Goal: Answer question/provide support

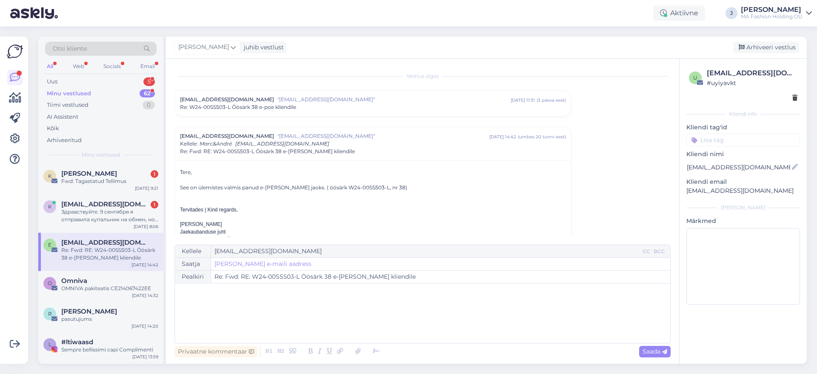
click at [70, 58] on div "Otsi kliente" at bounding box center [101, 51] width 112 height 19
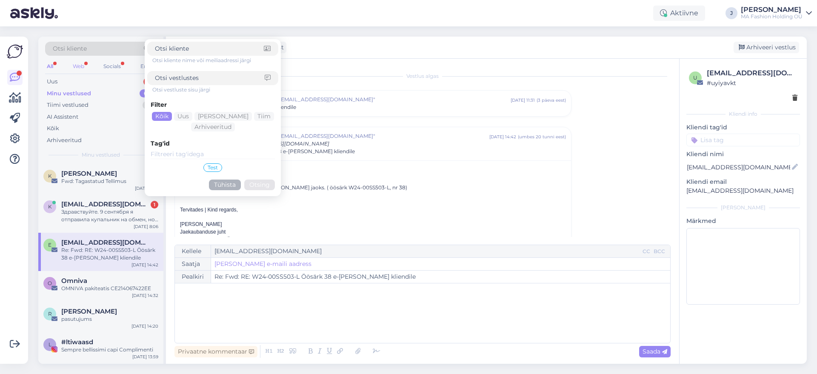
drag, startPoint x: 72, startPoint y: 61, endPoint x: 77, endPoint y: 66, distance: 6.7
click at [76, 66] on div "All Web Socials Email" at bounding box center [101, 67] width 112 height 13
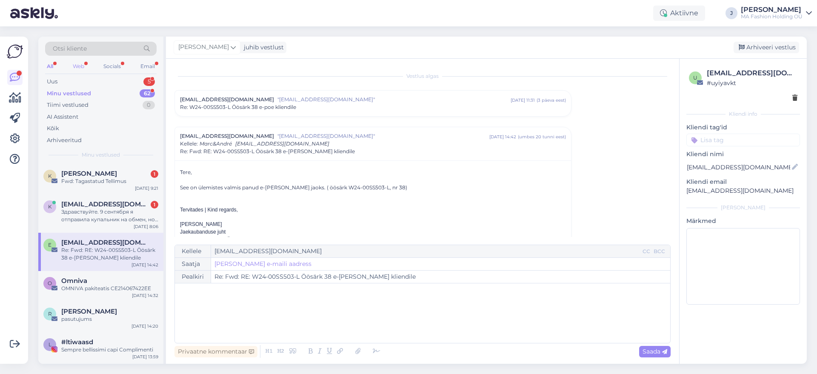
click at [77, 67] on div "Web" at bounding box center [78, 66] width 15 height 11
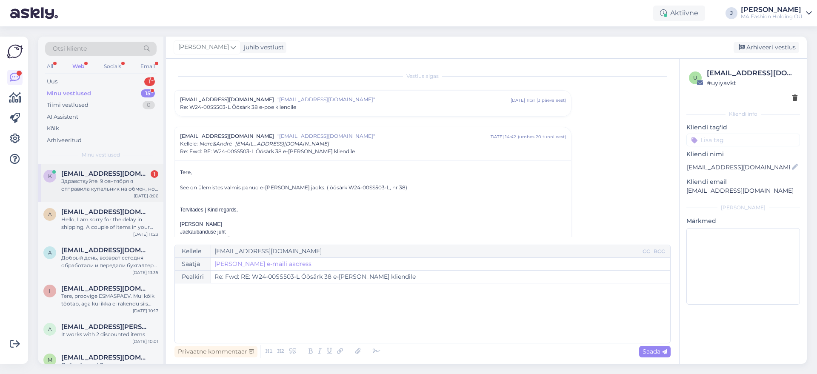
click at [120, 195] on div "k [EMAIL_ADDRESS][DOMAIN_NAME] 1 Здравствуйте. 9 сентября я отправила купальник…" at bounding box center [100, 183] width 125 height 38
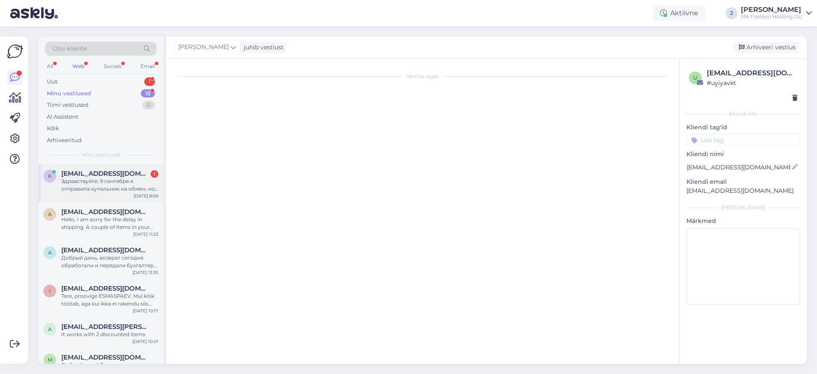
scroll to position [267, 0]
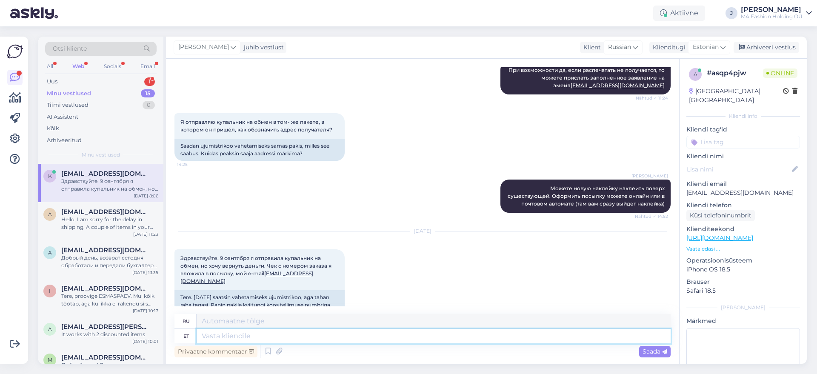
click at [295, 334] on textarea at bounding box center [434, 336] width 474 height 14
click at [714, 43] on span "Estonian" at bounding box center [706, 47] width 26 height 9
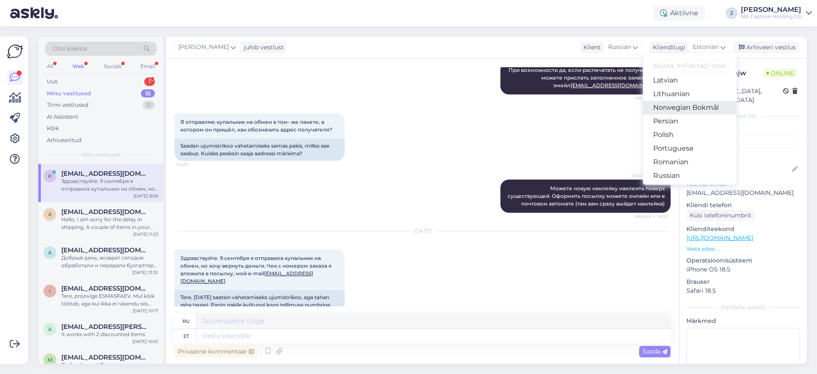
scroll to position [266, 0]
click at [702, 161] on link "Russian" at bounding box center [690, 160] width 94 height 14
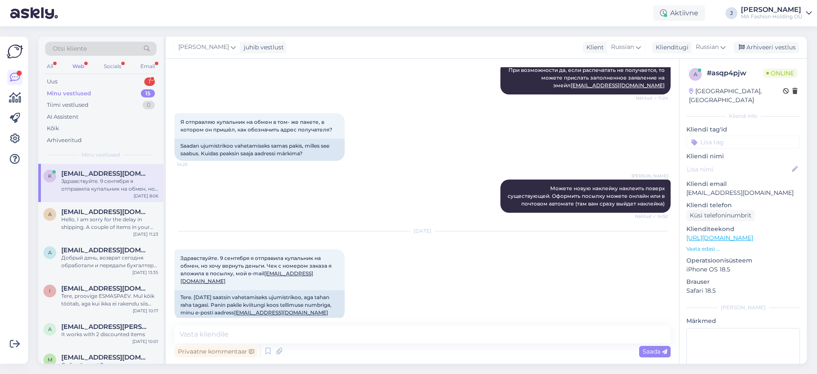
scroll to position [255, 0]
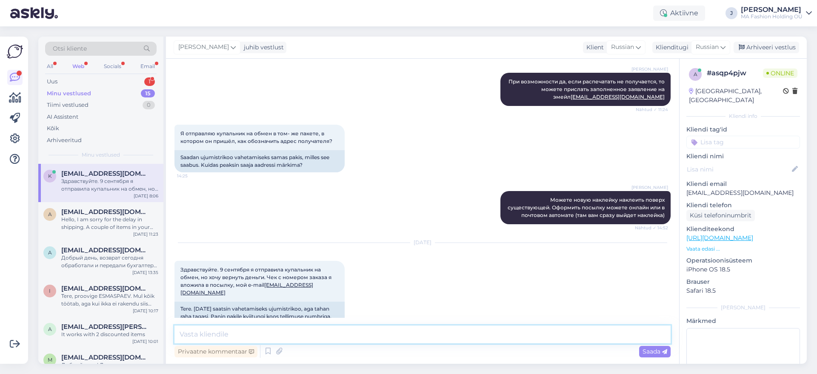
click at [341, 335] on textarea at bounding box center [423, 335] width 496 height 18
type textarea "Щ"
drag, startPoint x: 350, startPoint y: 341, endPoint x: 368, endPoint y: 349, distance: 19.6
click at [354, 344] on div "Здравств Privaatne kommentaar Saada" at bounding box center [423, 343] width 496 height 34
type textarea "Здравствуйте, информацию получили. [GEOGRAPHIC_DATA]"
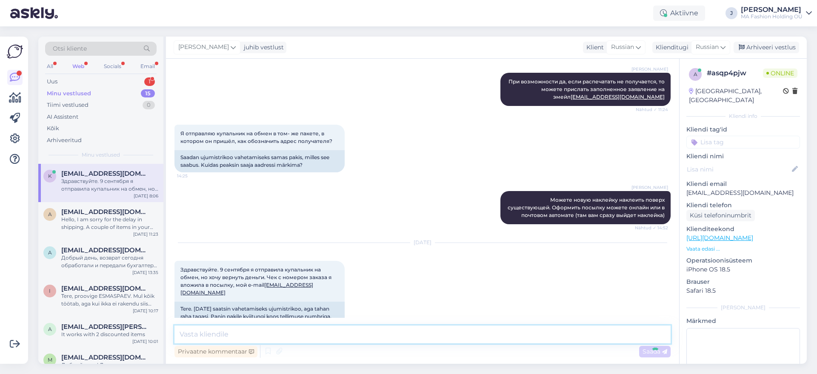
scroll to position [292, 0]
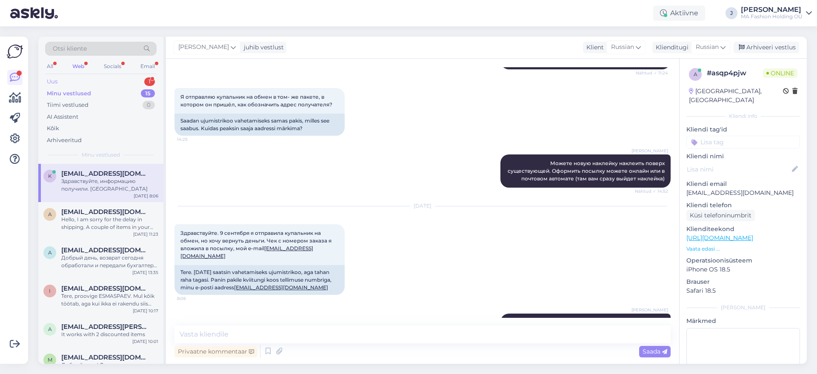
click at [82, 84] on div "Uus 1" at bounding box center [101, 82] width 112 height 12
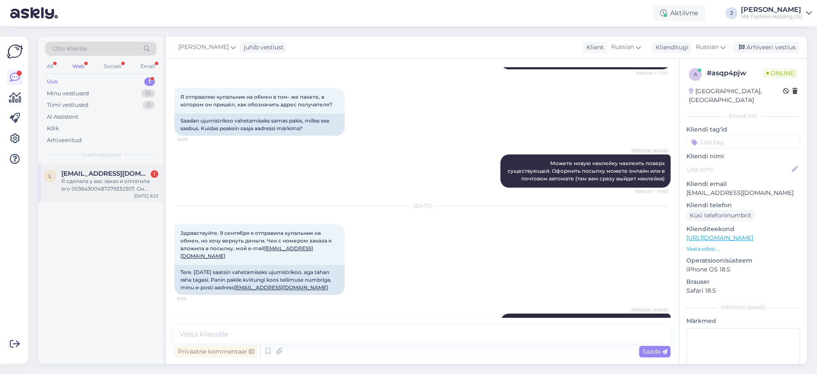
click at [88, 181] on div "Я сделала у вас заказ и оплатила его 00364300487279332307. Он должен был прийти…" at bounding box center [109, 185] width 97 height 15
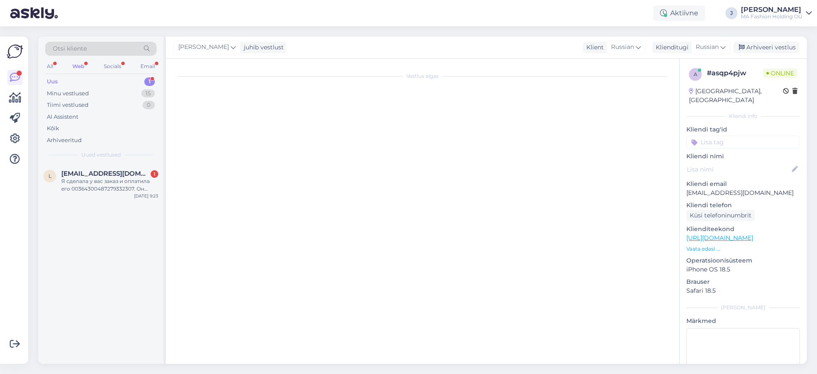
scroll to position [0, 0]
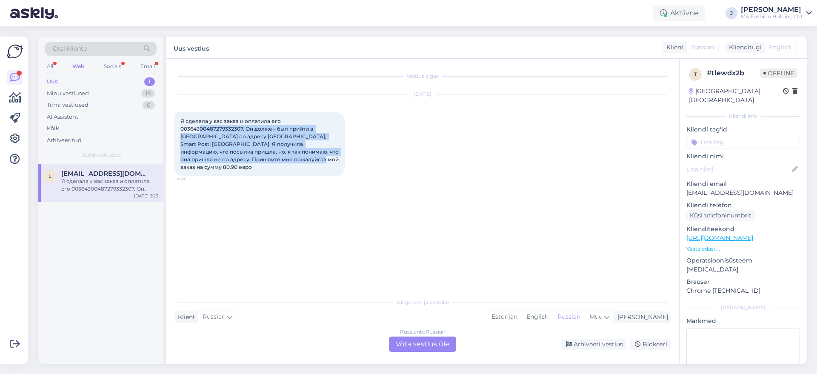
drag, startPoint x: 265, startPoint y: 161, endPoint x: 206, endPoint y: 122, distance: 71.0
click at [200, 125] on div "Я сделала у вас заказ и оплатила его 00364300487279332307. Он должен был прийти…" at bounding box center [260, 144] width 170 height 64
click at [226, 139] on span "Я сделала у вас заказ и оплатила его 00364300487279332307. Он должен был прийти…" at bounding box center [261, 144] width 160 height 52
drag, startPoint x: 255, startPoint y: 165, endPoint x: 173, endPoint y: 123, distance: 91.4
click at [173, 124] on div "Vestlus algas [DATE] Я сделала у вас заказ и оплатила его 00364300487279332307.…" at bounding box center [422, 211] width 513 height 305
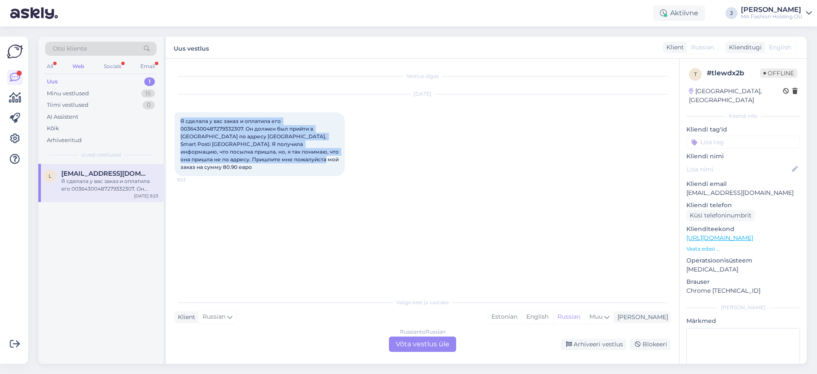
click at [227, 142] on span "Я сделала у вас заказ и оплатила его 00364300487279332307. Он должен был прийти…" at bounding box center [261, 144] width 160 height 52
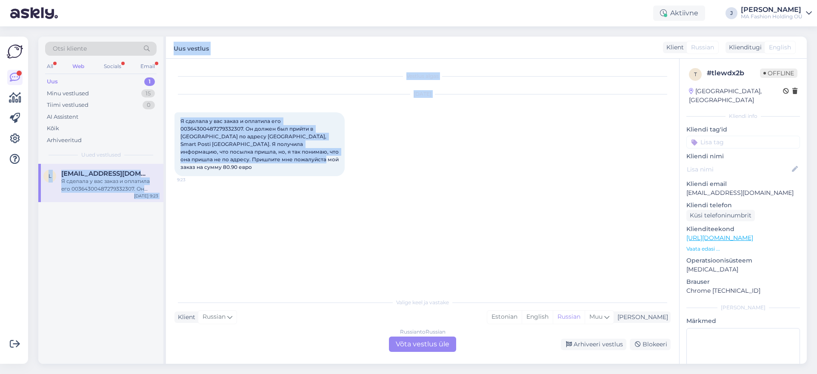
drag, startPoint x: 259, startPoint y: 163, endPoint x: 184, endPoint y: 122, distance: 85.2
click at [169, 112] on div "Vestlus algas [DATE] Я сделала у вас заказ и оплатила его 00364300487279332307.…" at bounding box center [422, 211] width 513 height 305
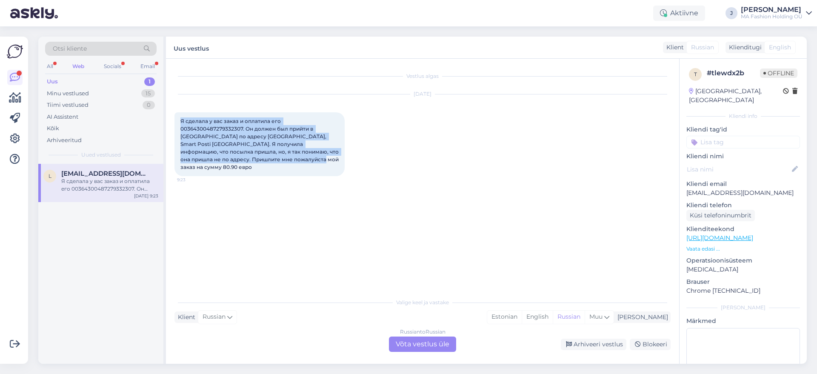
click at [193, 131] on span "Я сделала у вас заказ и оплатила его 00364300487279332307. Он должен был прийти…" at bounding box center [261, 144] width 160 height 52
drag, startPoint x: 185, startPoint y: 124, endPoint x: 280, endPoint y: 186, distance: 113.5
click at [280, 186] on div "Vestlus algas [DATE] Я сделала у вас заказ и оплатила его 00364300487279332307.…" at bounding box center [427, 176] width 504 height 219
click at [99, 72] on div "All Web Socials Email" at bounding box center [101, 67] width 112 height 13
click at [109, 67] on div "Socials" at bounding box center [112, 66] width 21 height 11
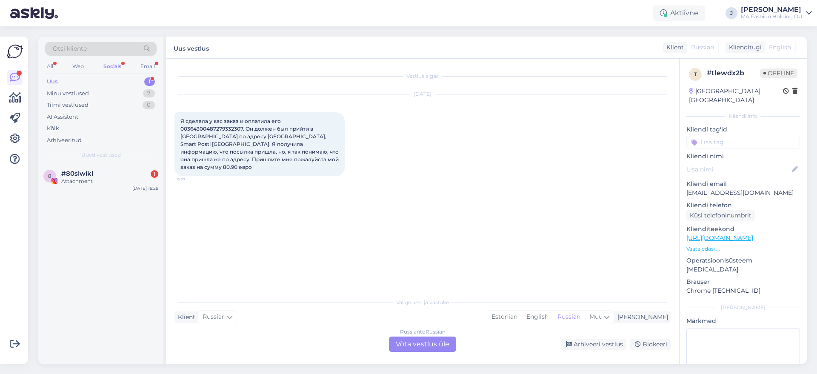
click at [132, 161] on div "Otsi kliente All Web Socials Email Uus 1 Minu vestlused 7 Tiimi vestlused 0 AI …" at bounding box center [100, 100] width 125 height 127
click at [131, 161] on div "Otsi kliente All Web Socials Email Uus 1 Minu vestlused 7 Tiimi vestlused 0 AI …" at bounding box center [100, 100] width 125 height 127
click at [131, 165] on div "8 #80slwikl 1 Attachment [DATE] 18:28" at bounding box center [100, 179] width 125 height 31
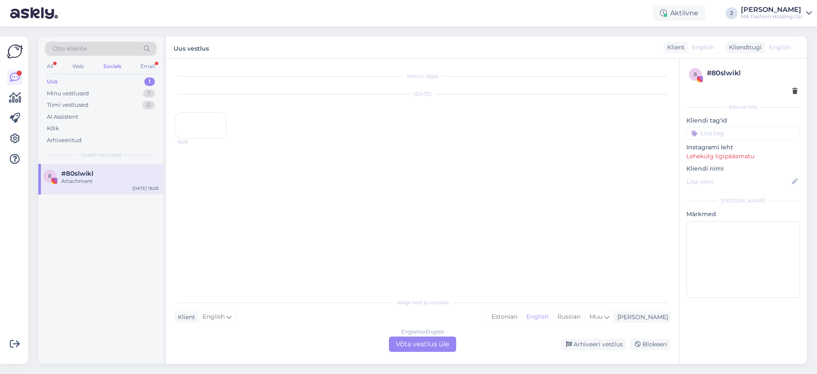
click at [456, 349] on div "English to English Võta vestlus üle" at bounding box center [423, 344] width 74 height 15
click at [446, 341] on div "English to English Võta vestlus üle" at bounding box center [422, 344] width 67 height 15
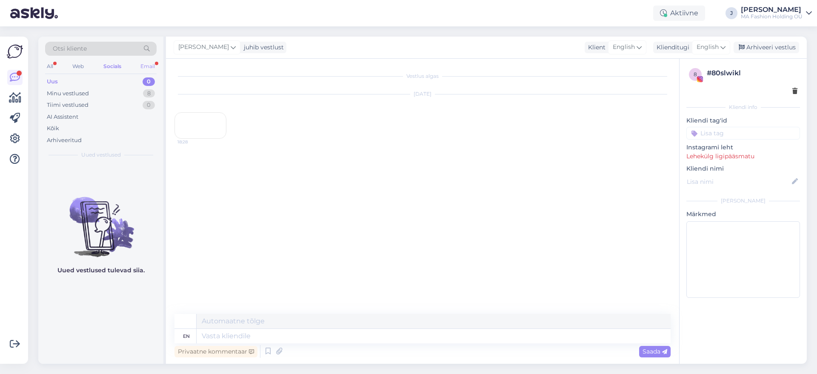
click at [154, 66] on div "Email" at bounding box center [148, 66] width 18 height 11
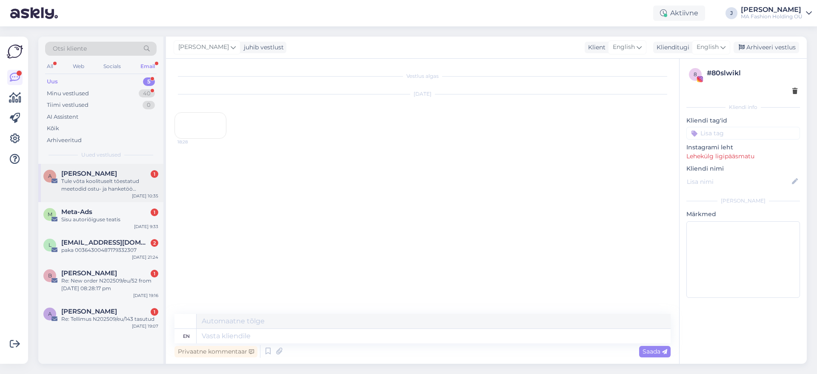
click at [100, 174] on span "[PERSON_NAME]" at bounding box center [89, 174] width 56 height 8
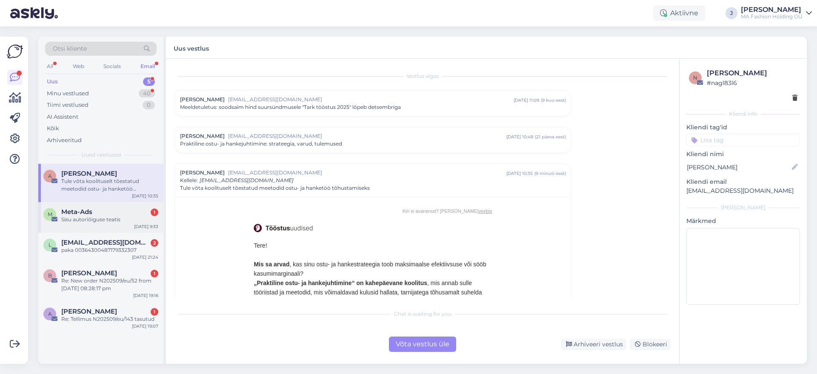
click at [120, 218] on div "Sisu autoriõiguse teatis" at bounding box center [109, 220] width 97 height 8
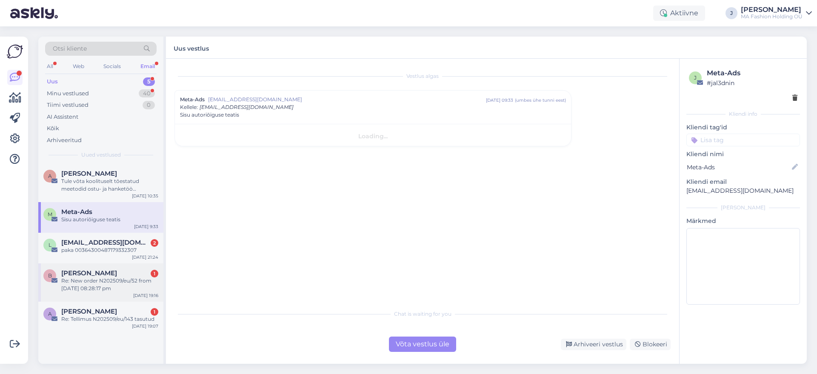
click at [134, 270] on div "[PERSON_NAME] 1" at bounding box center [109, 274] width 97 height 8
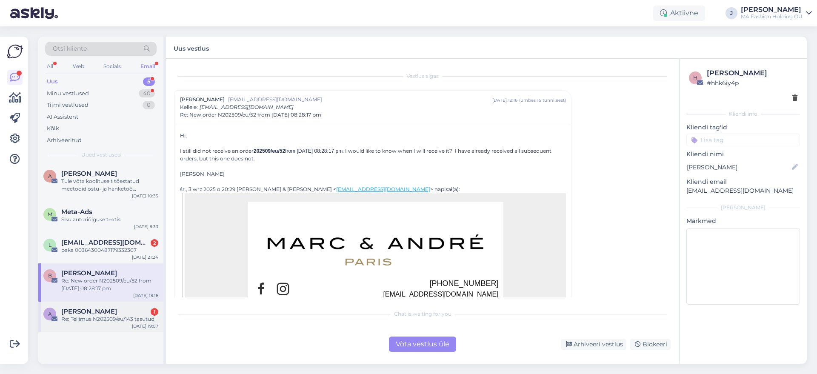
click at [135, 310] on div "Alla Hargisk 1" at bounding box center [109, 312] width 97 height 8
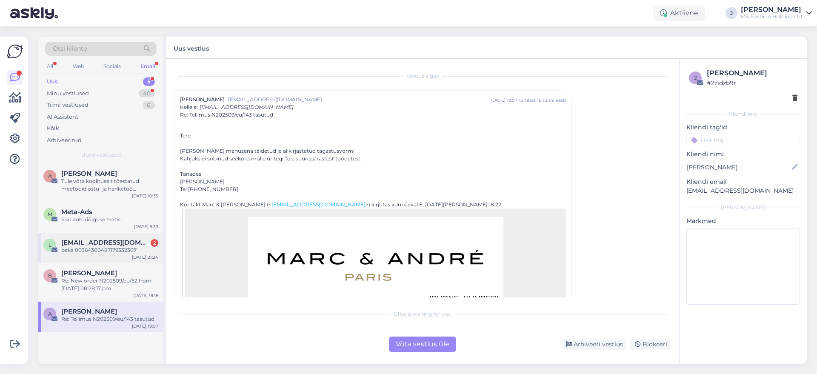
click at [133, 258] on div "l [EMAIL_ADDRESS][DOMAIN_NAME] 2 paka 00364300487179332307 [DATE] 21:24" at bounding box center [100, 248] width 125 height 31
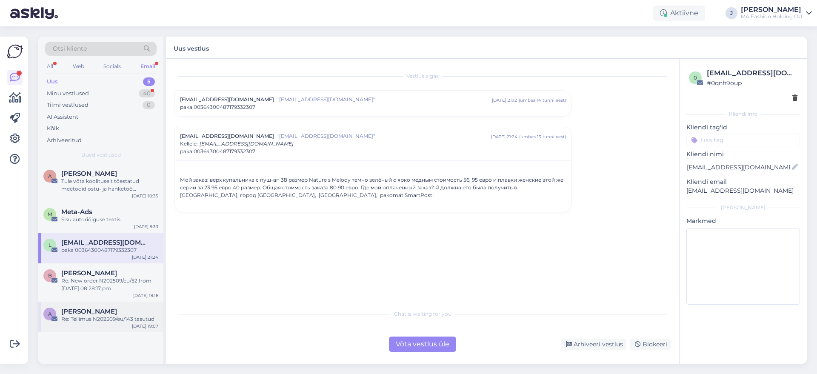
click at [138, 314] on div "[PERSON_NAME]" at bounding box center [109, 312] width 97 height 8
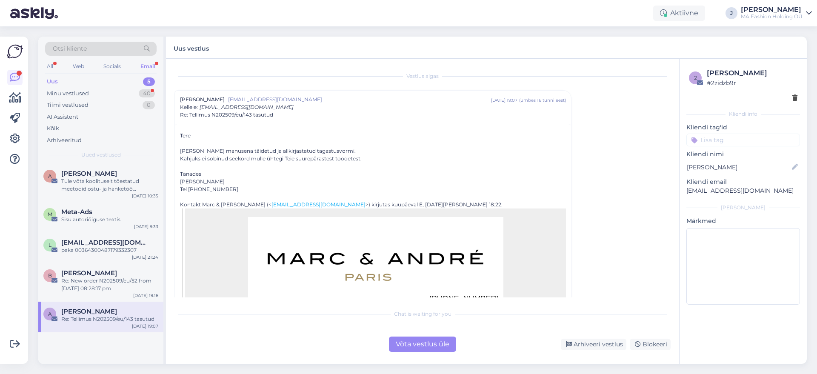
scroll to position [23, 0]
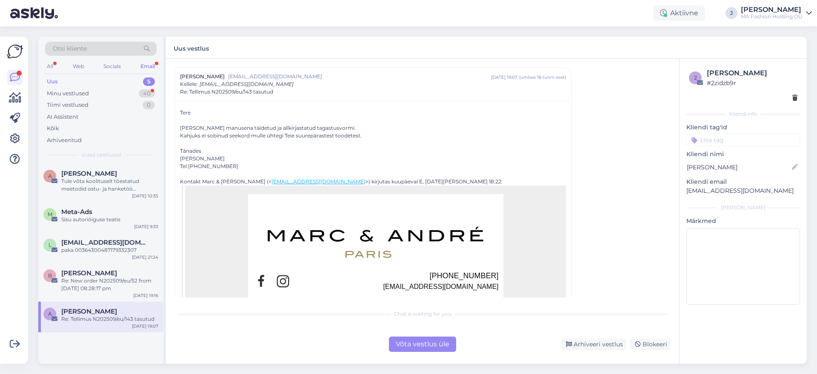
click at [425, 350] on div "Võta vestlus üle" at bounding box center [422, 344] width 67 height 15
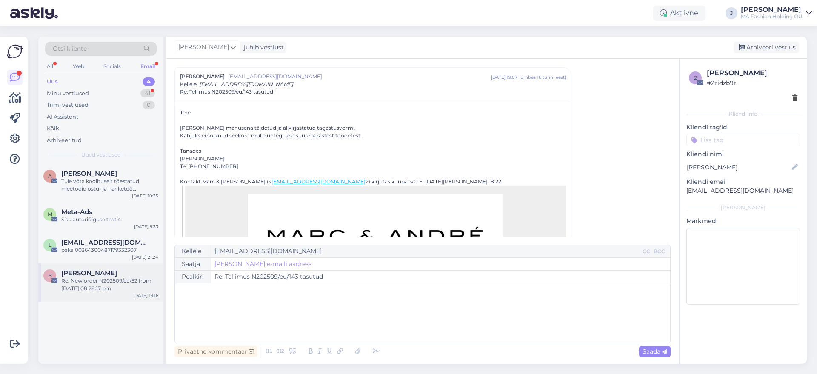
click at [112, 290] on div "Re: New order N202509/eu/52 from [DATE] 08:28:17 pm" at bounding box center [109, 284] width 97 height 15
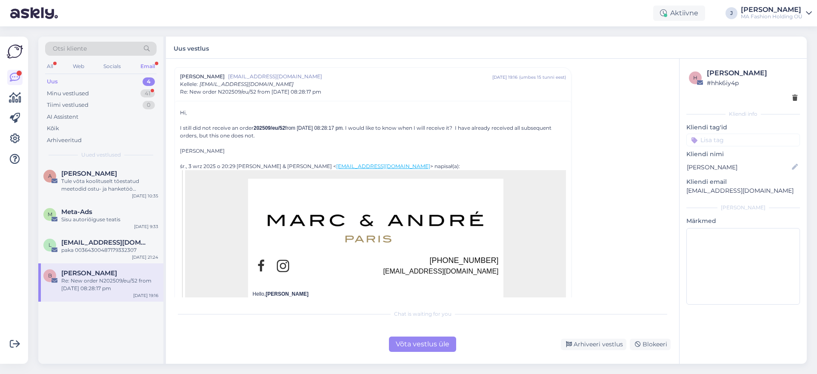
click at [437, 338] on div "Võta vestlus üle" at bounding box center [422, 344] width 67 height 15
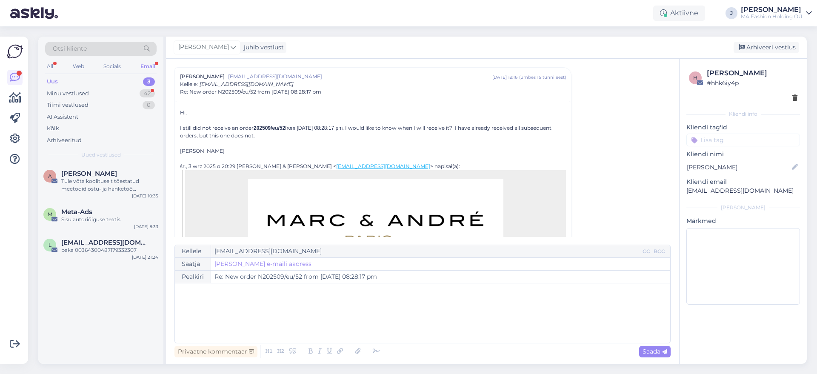
click at [72, 255] on div "l [EMAIL_ADDRESS][DOMAIN_NAME] paka 00364300487179332307 [DATE] 21:24" at bounding box center [100, 248] width 125 height 31
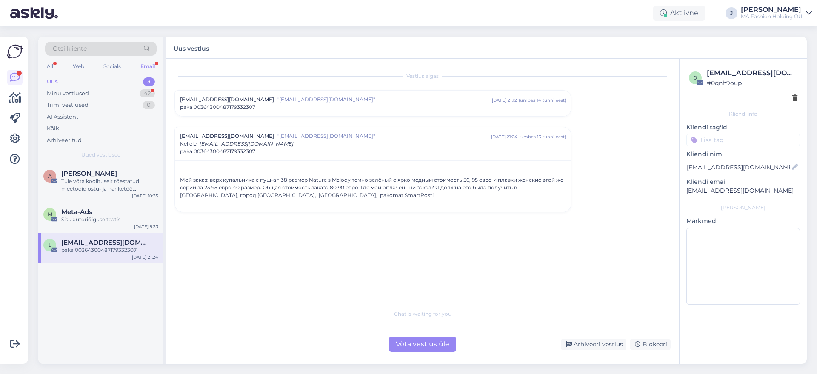
click at [441, 345] on div "Võta vestlus üle" at bounding box center [422, 344] width 67 height 15
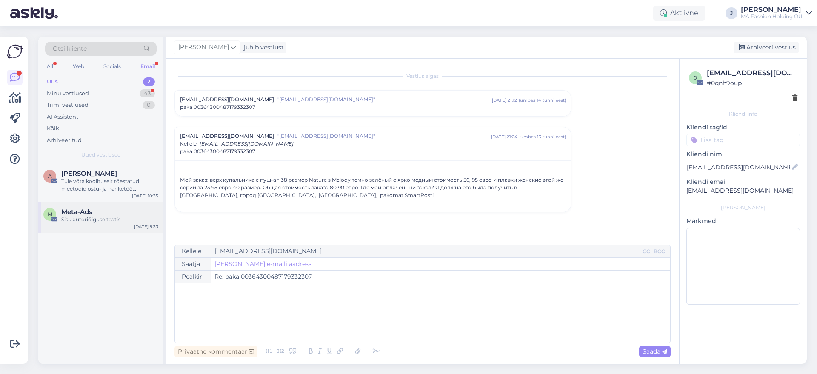
click at [138, 214] on div "Meta-Ads" at bounding box center [109, 212] width 97 height 8
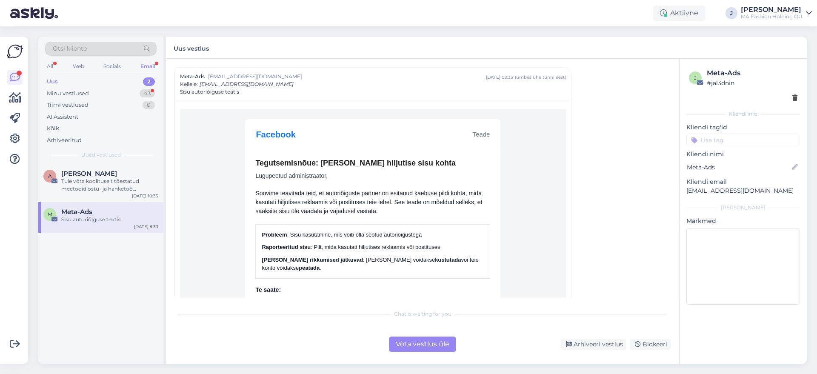
drag, startPoint x: 458, startPoint y: 346, endPoint x: 442, endPoint y: 344, distance: 15.4
click at [456, 345] on div "Võta vestlus üle" at bounding box center [423, 344] width 74 height 15
click at [421, 341] on div "Võta vestlus üle" at bounding box center [422, 344] width 67 height 15
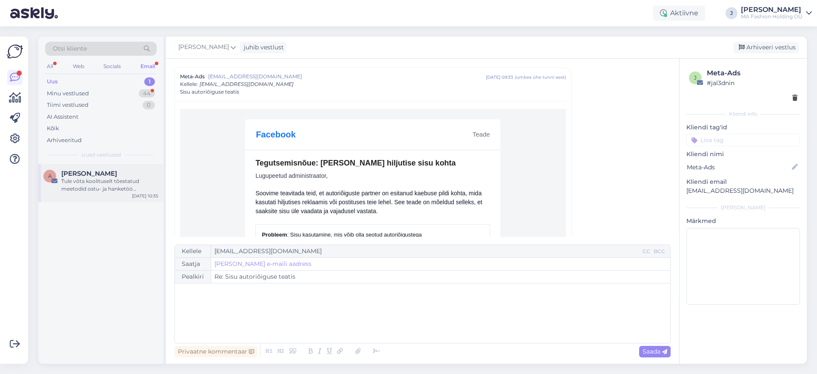
click at [118, 183] on div "Tule võta koolituselt tõestatud meetodid ostu- ja hanketöö tõhustamiseks" at bounding box center [109, 185] width 97 height 15
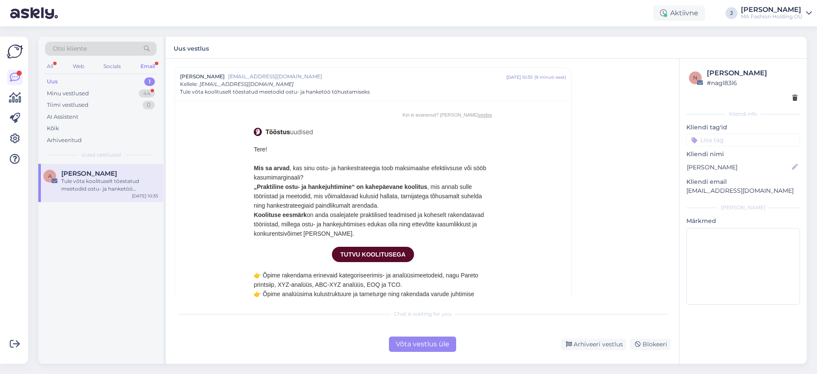
click at [413, 343] on div "Võta vestlus üle" at bounding box center [422, 344] width 67 height 15
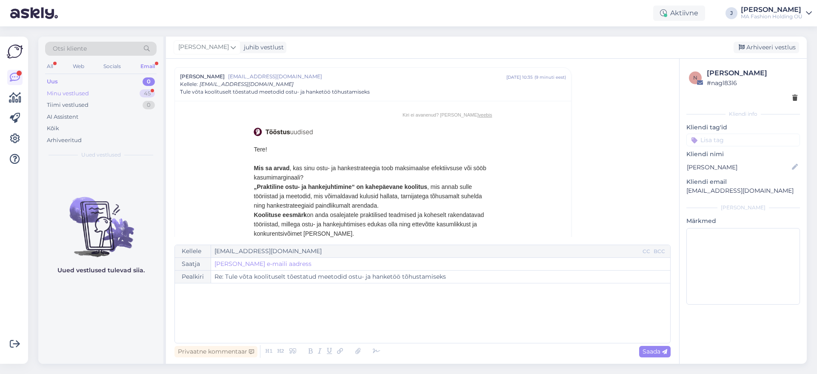
click at [140, 91] on div "45" at bounding box center [147, 93] width 15 height 9
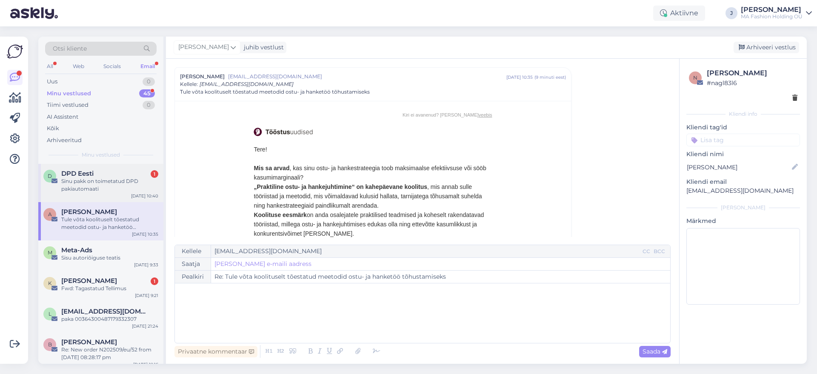
click at [110, 183] on div "Sinu pakk on toimetatud DPD pakiautomaati" at bounding box center [109, 185] width 97 height 15
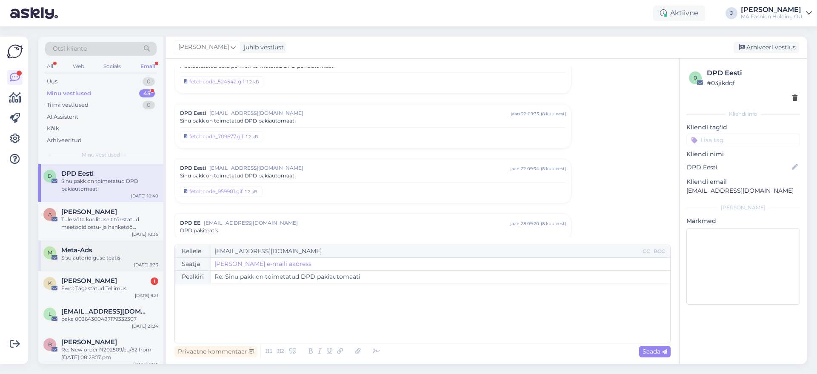
scroll to position [2443, 0]
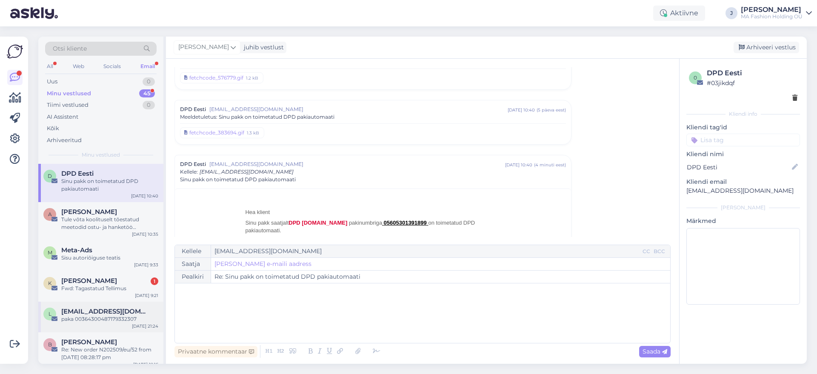
click at [143, 323] on div "[DATE] 21:24" at bounding box center [145, 326] width 26 height 6
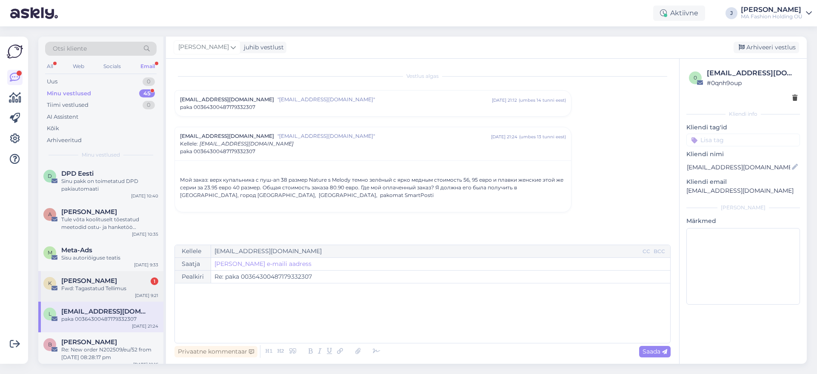
click at [137, 295] on div "K [PERSON_NAME] 1 Fwd: Tagastatud Tellimus [DATE] 9:21" at bounding box center [100, 286] width 125 height 31
